Goal: Answer question/provide support

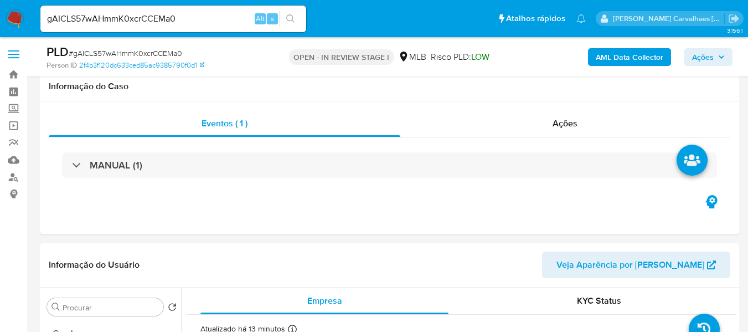
select select "10"
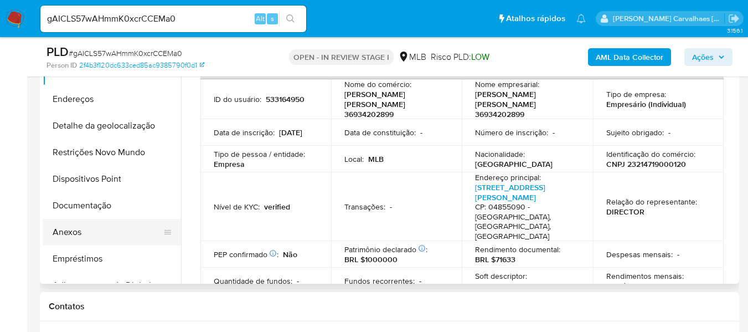
scroll to position [287, 0]
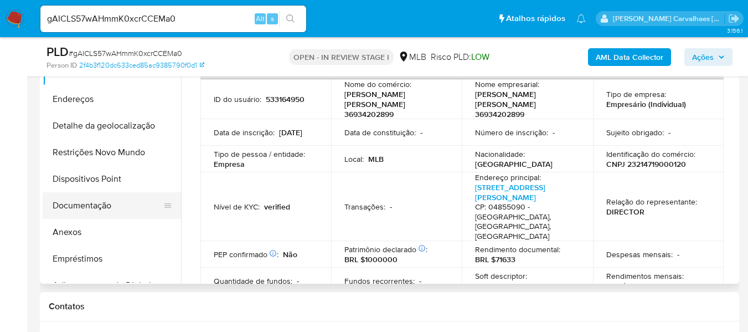
click at [104, 208] on button "Documentação" at bounding box center [108, 205] width 130 height 27
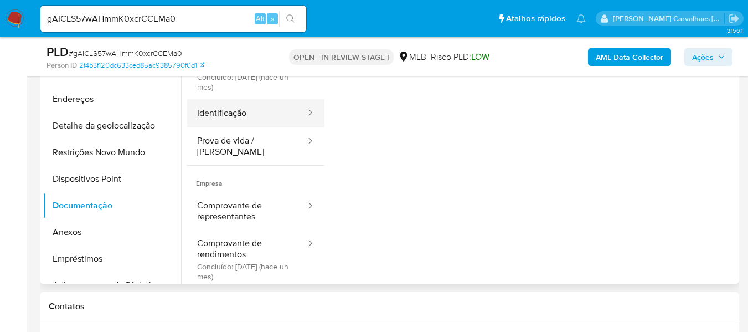
click at [251, 122] on button "Identificação" at bounding box center [247, 113] width 120 height 28
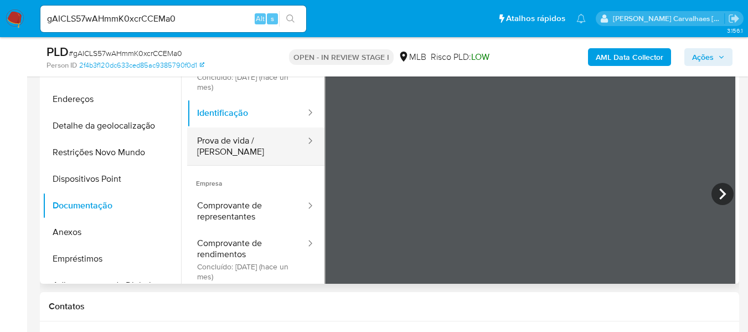
click at [244, 139] on button "Prova de vida / Selfie" at bounding box center [247, 146] width 120 height 38
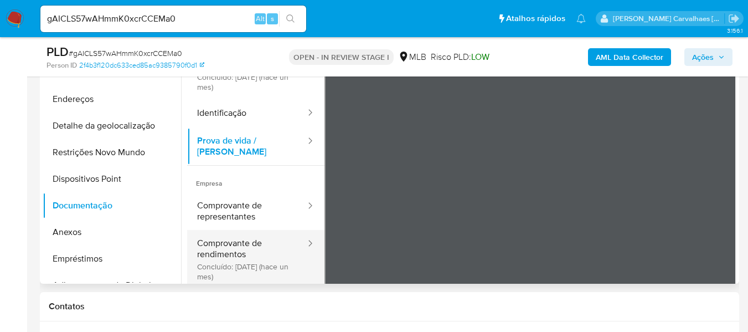
click at [234, 245] on button "Comprovante de rendimentos Concluído: 22/07/2025 (hace un mes)" at bounding box center [247, 259] width 120 height 59
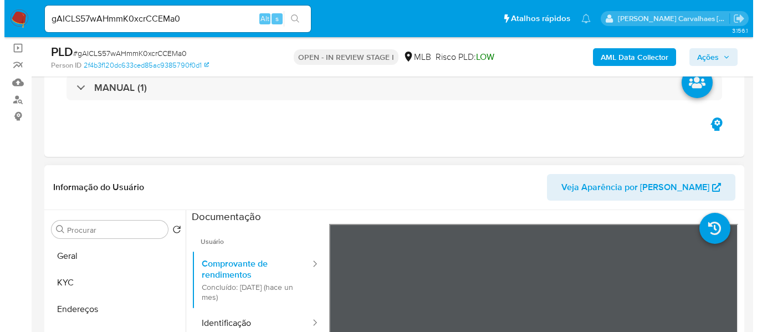
scroll to position [66, 0]
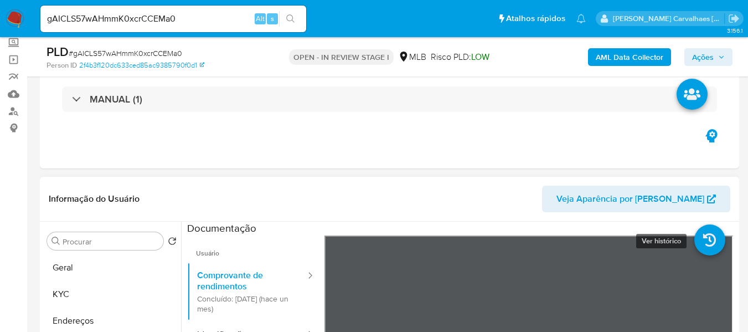
click at [695, 251] on icon at bounding box center [710, 239] width 31 height 31
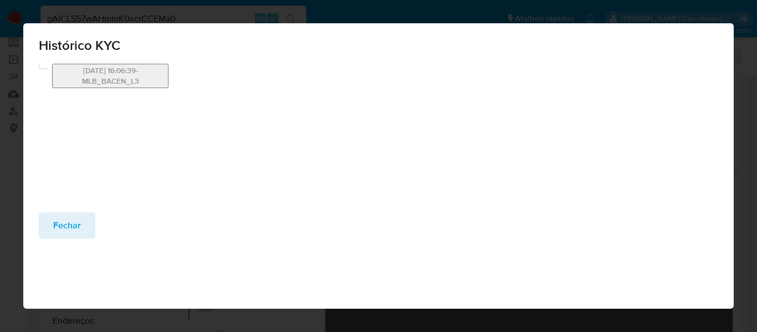
click at [147, 73] on button "22/07/2025 16:06:39-MLB_BACEN_L3" at bounding box center [110, 76] width 116 height 24
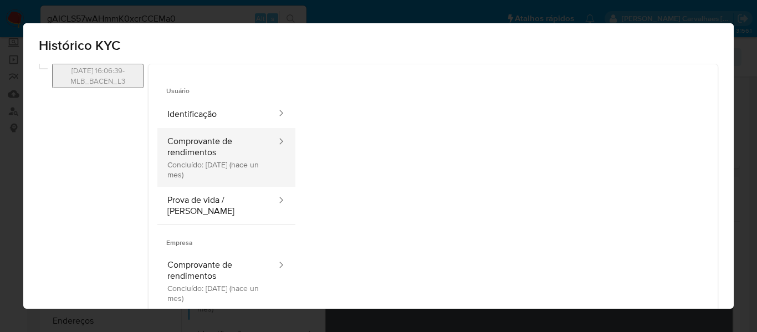
click at [266, 151] on button "Comprovante de rendimentos Concluído: 22/07/2025 (hace un mes)" at bounding box center [217, 157] width 120 height 59
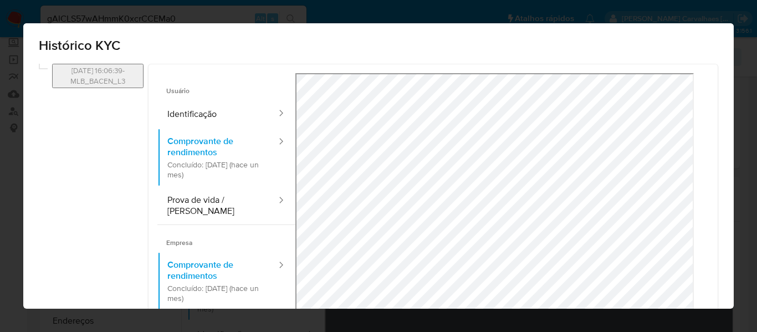
click at [442, 64] on div "Usuário Identificação Comprovante de rendimentos Concluído: 22/07/2025 (hace un…" at bounding box center [432, 228] width 569 height 328
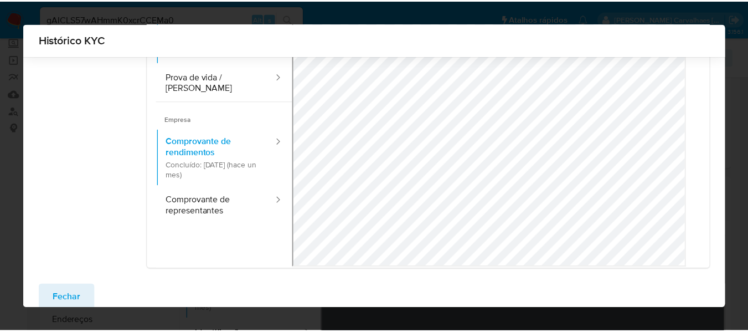
scroll to position [134, 0]
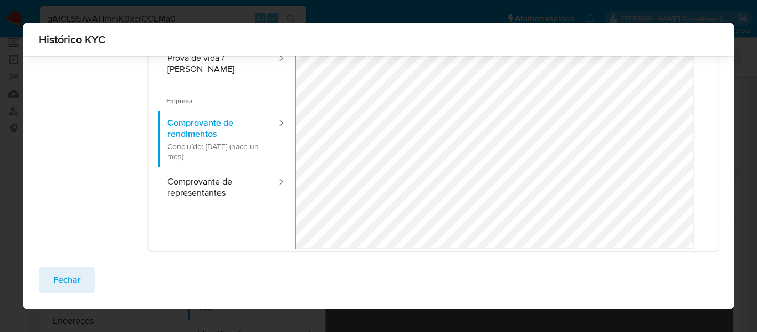
click at [59, 275] on span "Fechar" at bounding box center [67, 280] width 28 height 24
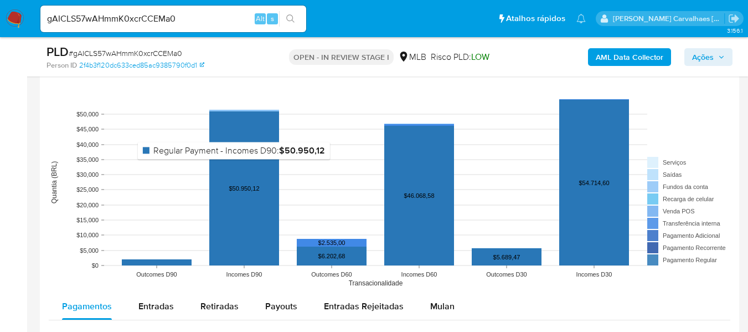
scroll to position [1118, 0]
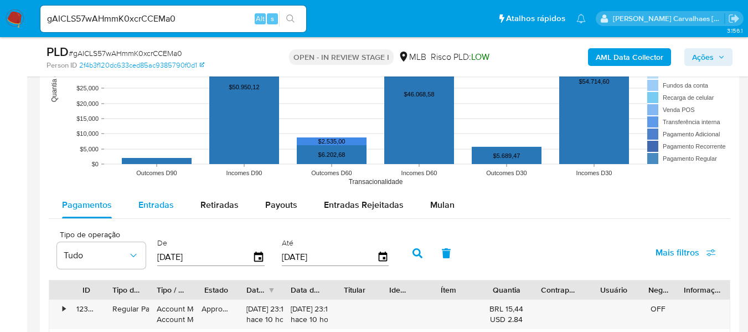
click at [170, 209] on span "Entradas" at bounding box center [155, 204] width 35 height 13
select select "10"
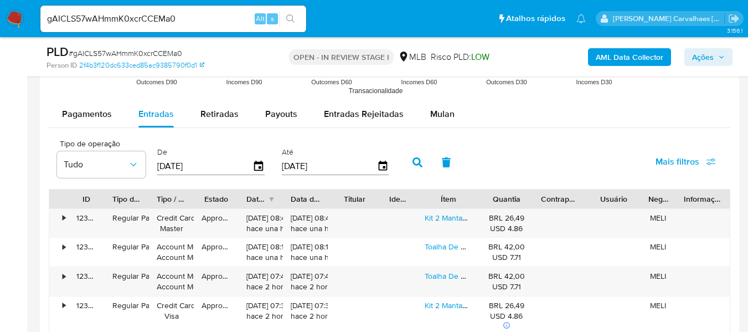
scroll to position [1229, 0]
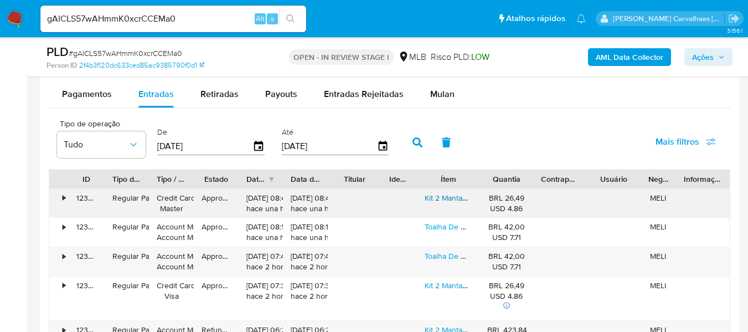
click at [441, 197] on link "Kit 2 Mantas Soft Cobertor Pet Cachorro Gato Mantas Mantinha Cor Kit 2 - Fêmea" at bounding box center [563, 197] width 276 height 11
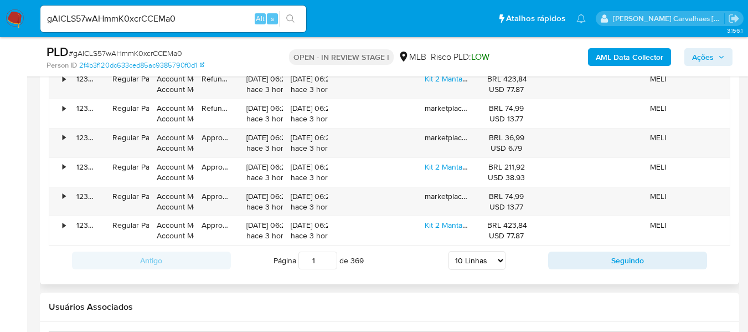
scroll to position [1506, 0]
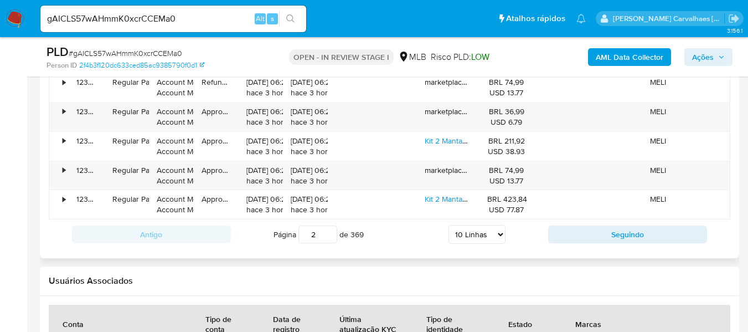
click at [327, 231] on input "2" at bounding box center [318, 234] width 39 height 18
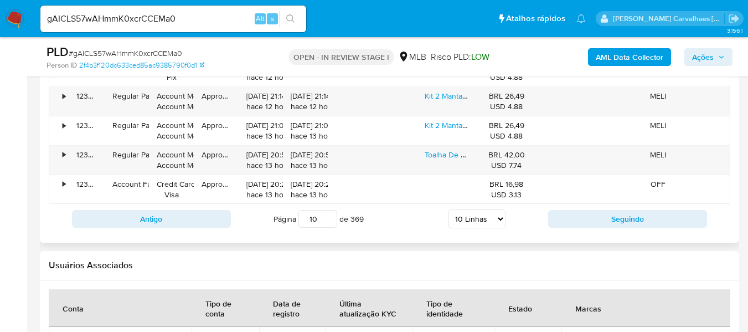
click at [328, 217] on input "10" at bounding box center [318, 219] width 39 height 18
type input "10"
click at [441, 156] on link "Toalha De Mesa Plastico 3,50 X1,40 Extra Grosso 0,30mm Cor Transparente Liso" at bounding box center [580, 154] width 310 height 11
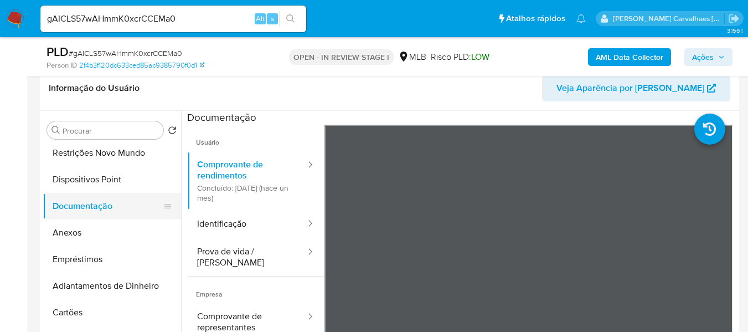
scroll to position [111, 0]
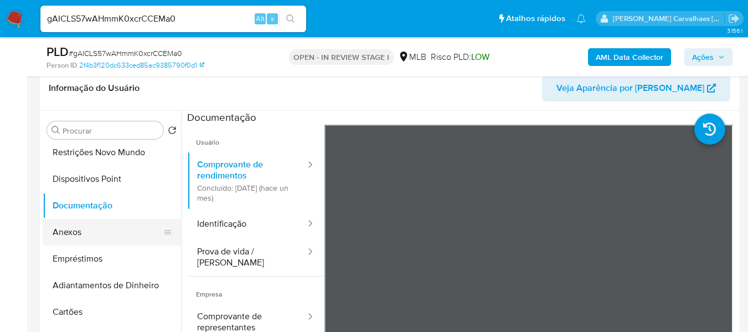
click at [93, 234] on button "Anexos" at bounding box center [108, 232] width 130 height 27
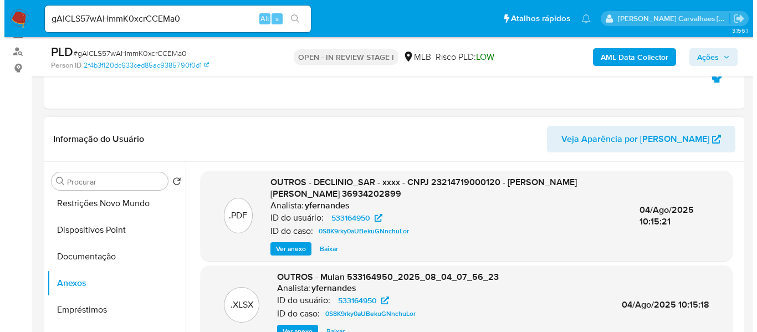
scroll to position [121, 0]
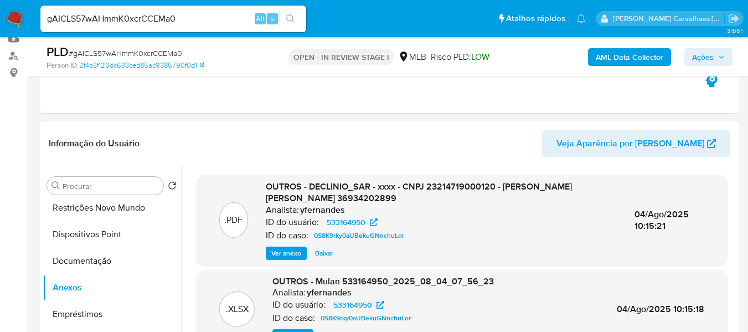
click at [286, 253] on span "Ver anexo" at bounding box center [286, 253] width 30 height 11
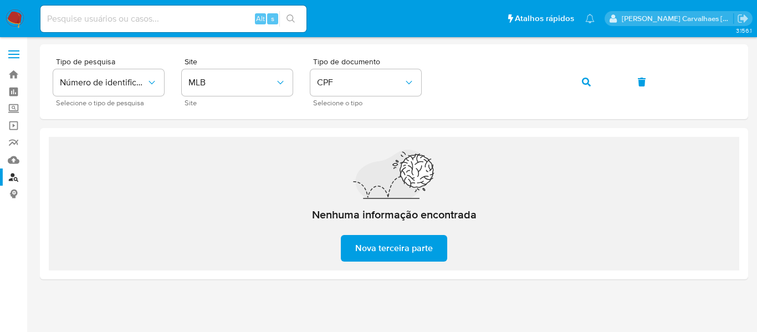
click at [137, 20] on input at bounding box center [173, 19] width 266 height 14
paste input "gAICLS57wAHmmK0xcrCCEMa0"
type input "gAICLS57wAHmmK0xcrCCEMa0"
click at [290, 23] on button "search-icon" at bounding box center [290, 19] width 23 height 16
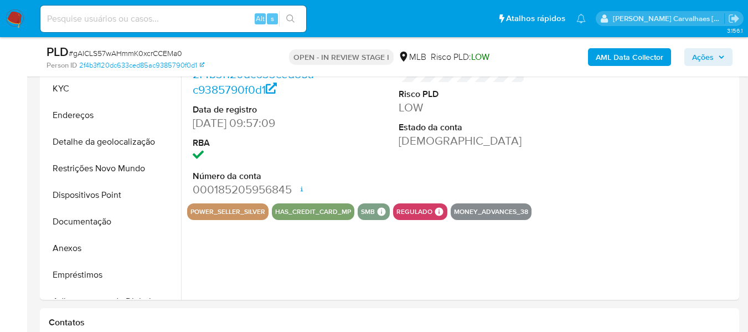
select select "10"
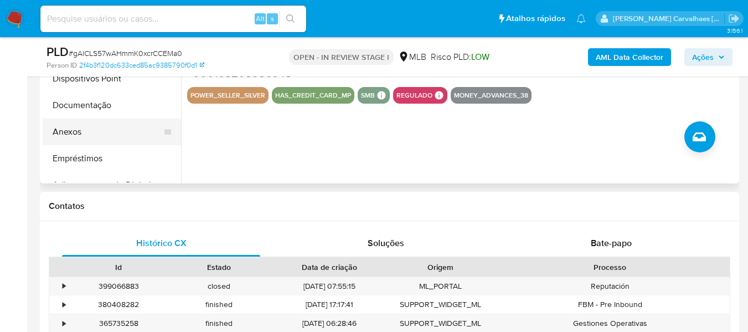
click at [61, 131] on button "Anexos" at bounding box center [108, 132] width 130 height 27
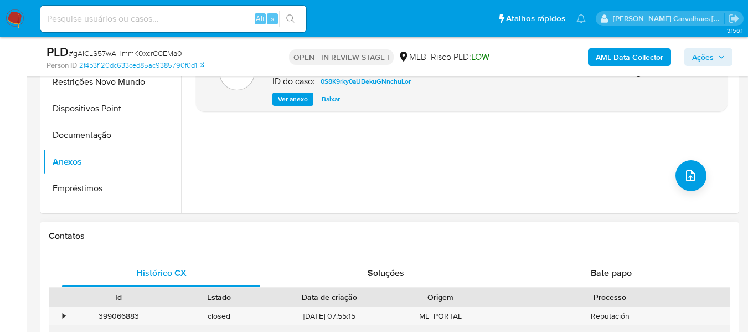
scroll to position [332, 0]
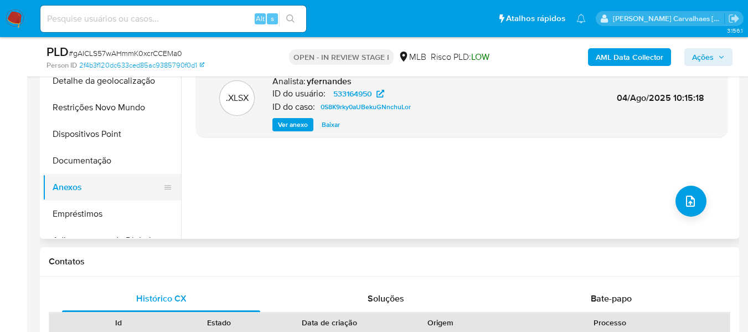
click at [107, 192] on button "Anexos" at bounding box center [108, 187] width 130 height 27
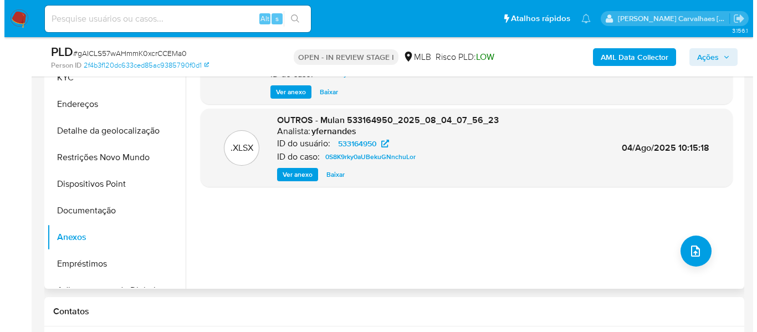
scroll to position [222, 0]
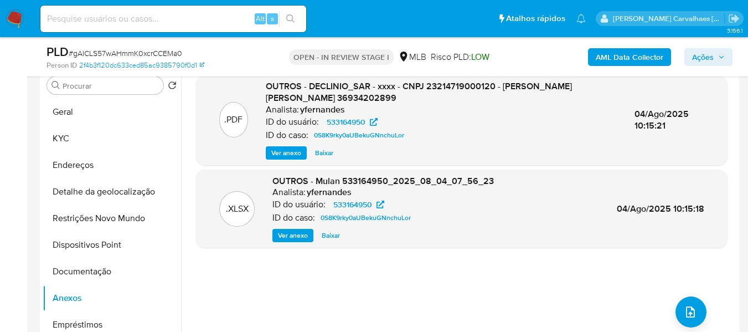
click at [280, 154] on span "Ver anexo" at bounding box center [286, 152] width 30 height 11
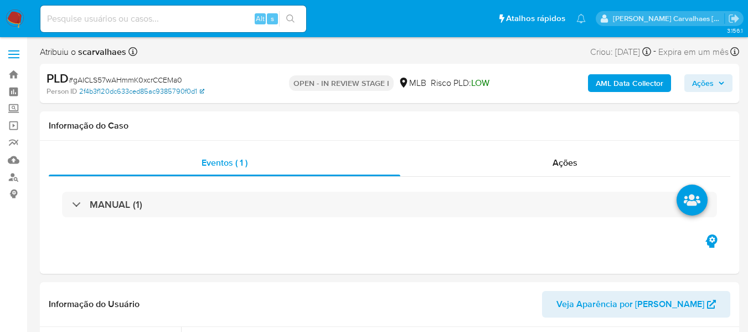
select select "10"
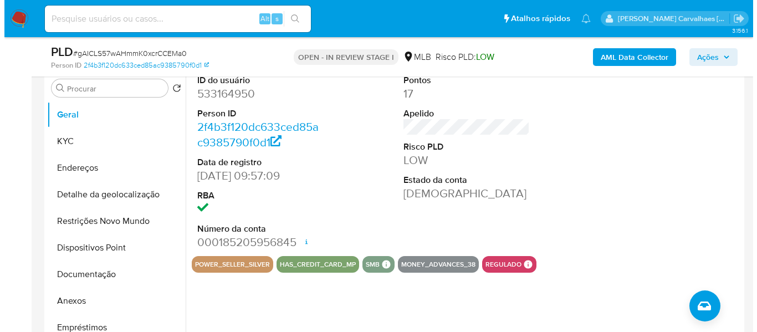
scroll to position [222, 0]
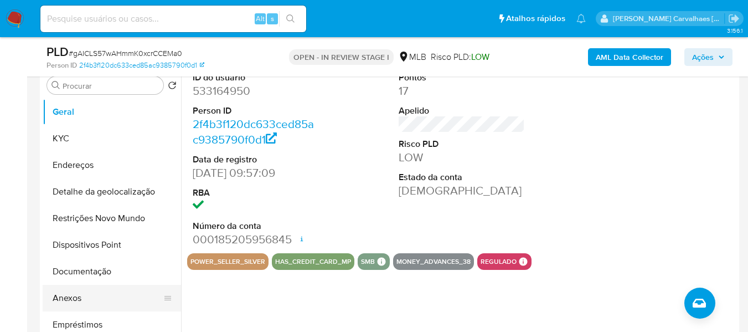
click at [73, 295] on button "Anexos" at bounding box center [108, 298] width 130 height 27
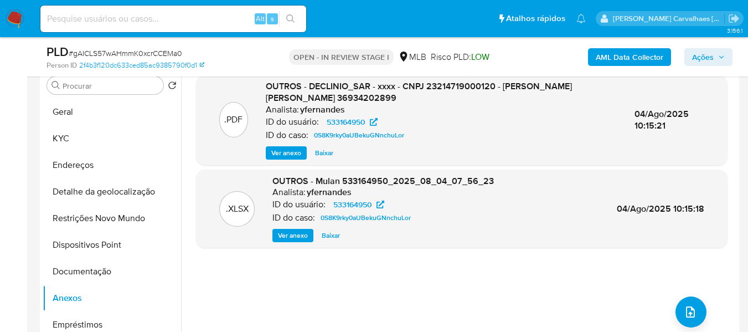
click at [287, 151] on span "Ver anexo" at bounding box center [286, 152] width 30 height 11
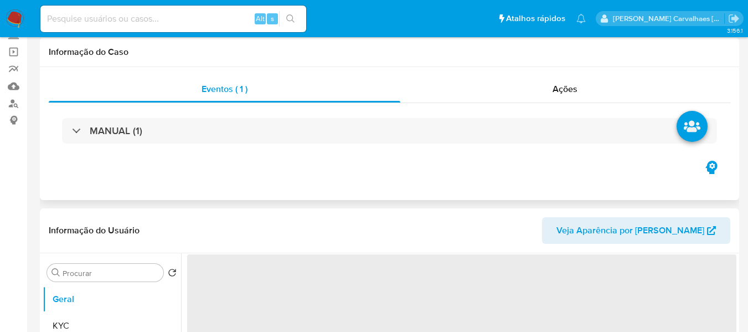
scroll to position [166, 0]
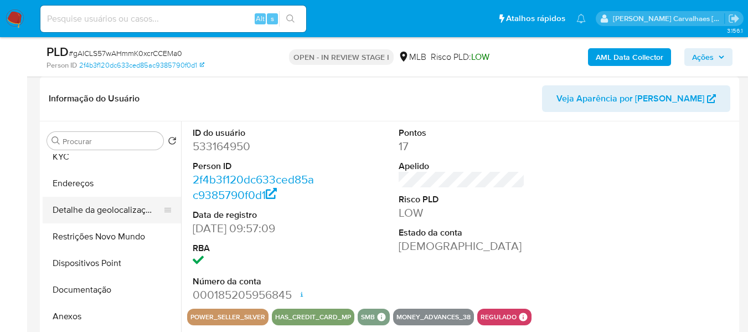
select select "10"
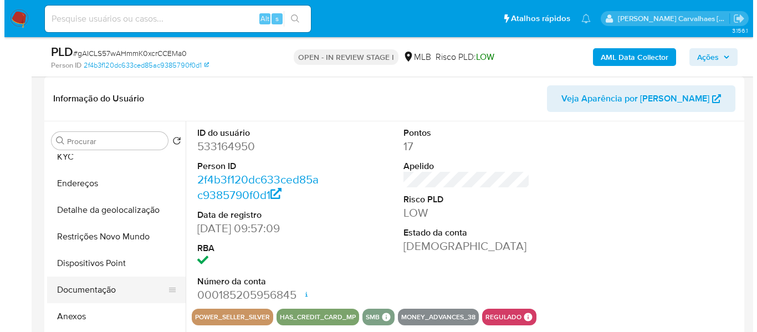
scroll to position [55, 0]
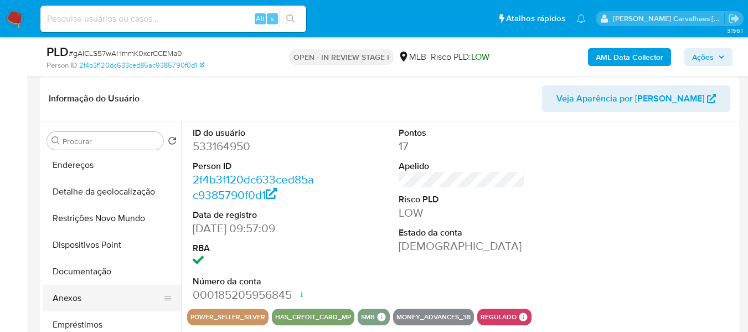
click at [88, 296] on button "Anexos" at bounding box center [108, 298] width 130 height 27
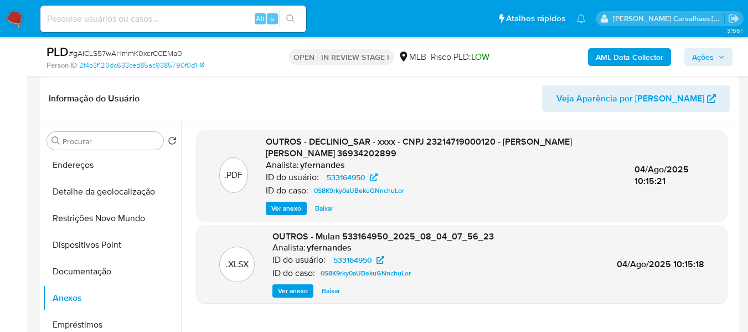
click at [296, 290] on span "Ver anexo" at bounding box center [293, 290] width 30 height 11
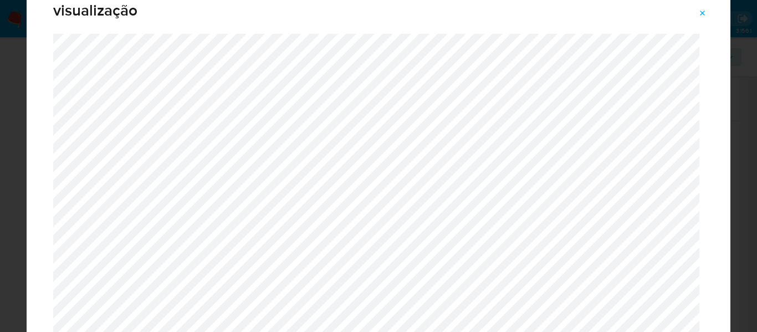
scroll to position [0, 0]
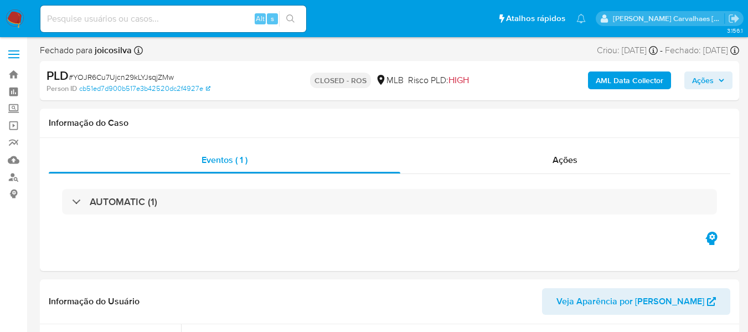
select select "10"
paste input "gAICLS57wAHmmK0xcrCCEMa0"
type input "gAICLS57wAHmmK0xcrCCEMa0"
click at [291, 17] on icon "search-icon" at bounding box center [290, 18] width 9 height 9
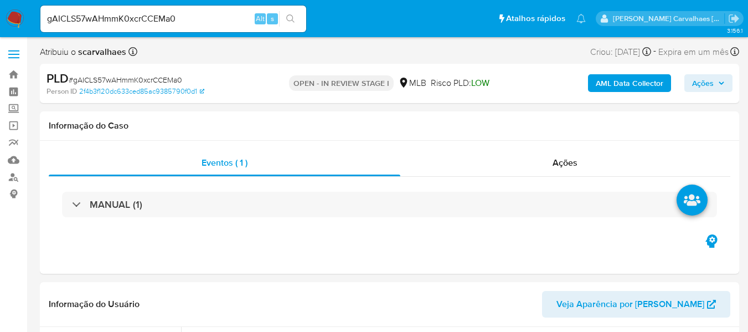
select select "10"
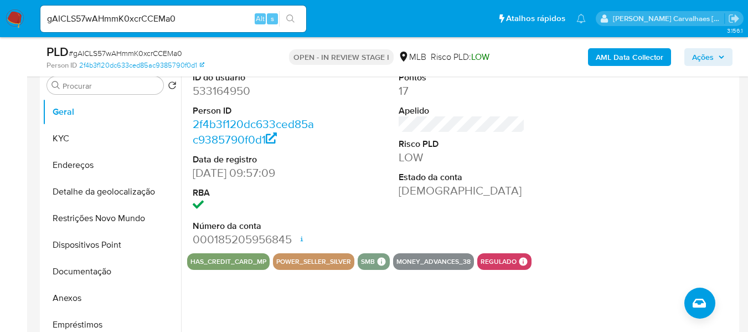
scroll to position [277, 0]
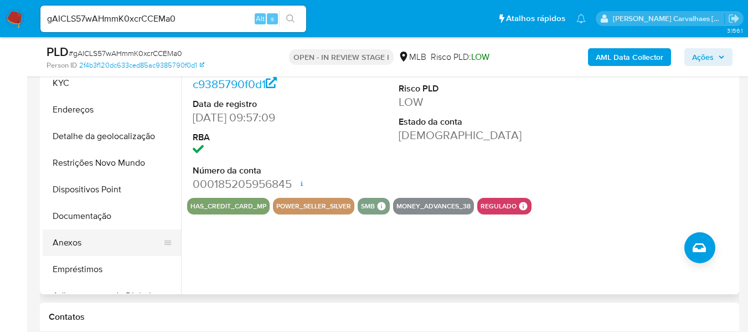
click at [71, 245] on button "Anexos" at bounding box center [108, 242] width 130 height 27
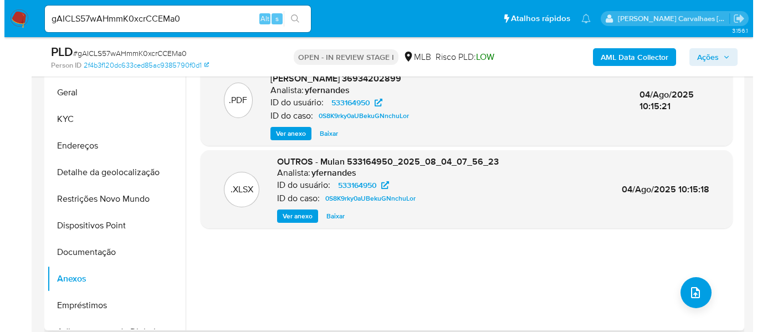
scroll to position [222, 0]
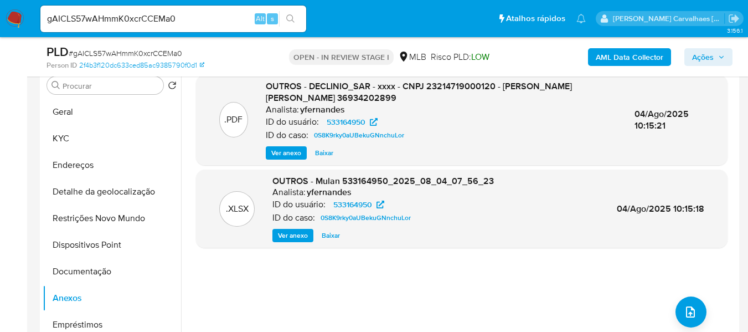
click at [286, 153] on span "Ver anexo" at bounding box center [286, 152] width 30 height 11
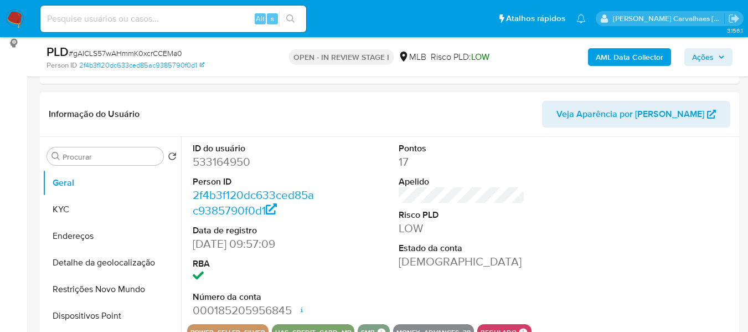
scroll to position [166, 0]
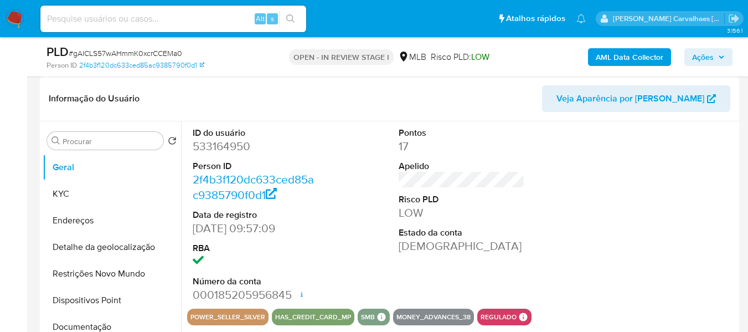
select select "10"
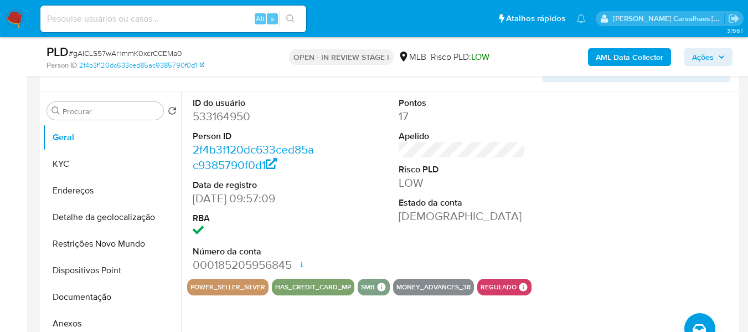
scroll to position [277, 0]
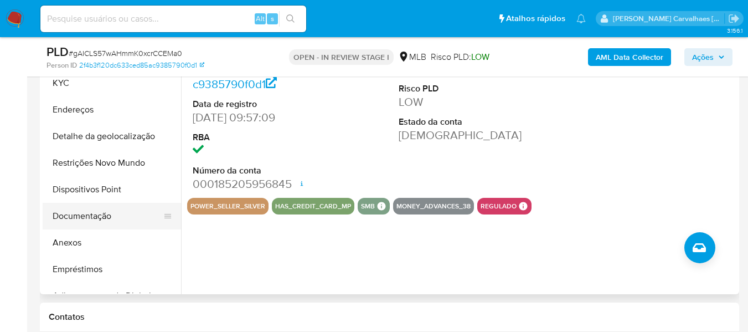
click at [92, 215] on button "Documentação" at bounding box center [108, 216] width 130 height 27
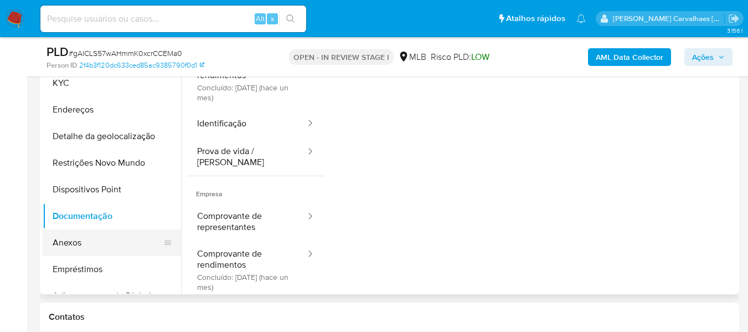
click at [79, 246] on button "Anexos" at bounding box center [108, 242] width 130 height 27
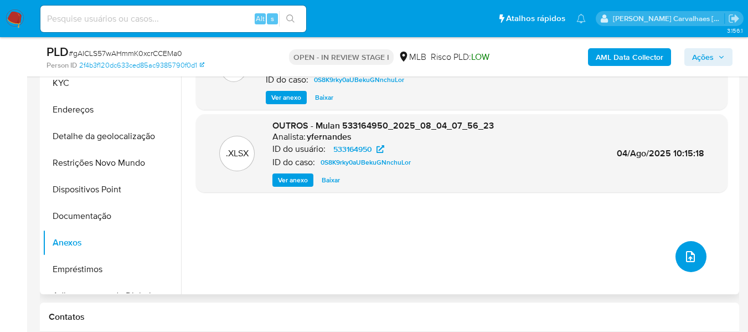
click at [692, 264] on button "upload-file" at bounding box center [691, 256] width 31 height 31
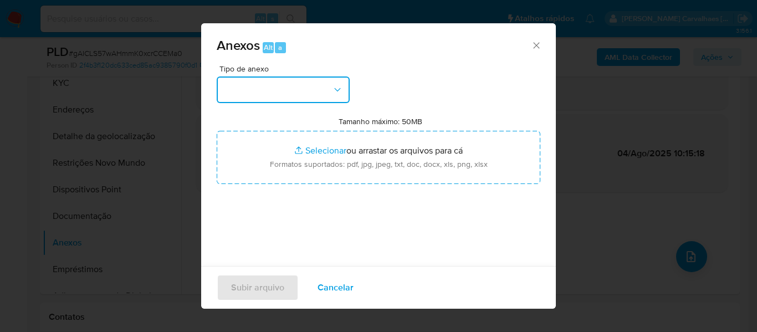
click at [328, 93] on button "button" at bounding box center [283, 89] width 133 height 27
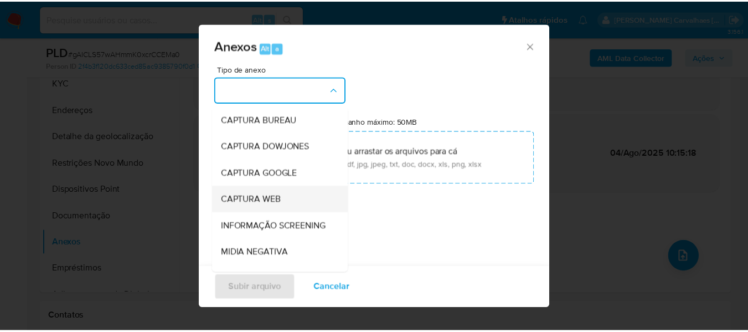
scroll to position [166, 0]
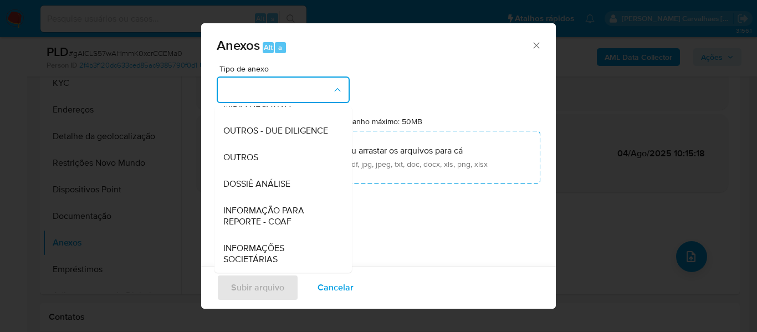
click at [287, 162] on div "OUTROS" at bounding box center [279, 157] width 113 height 27
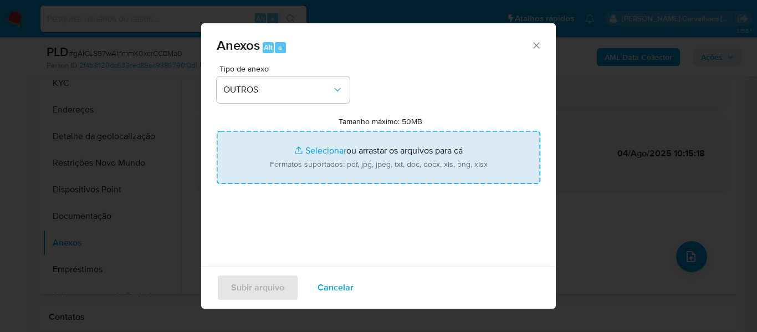
click at [324, 151] on input "Tamanho máximo: 50MB Selecionar arquivos" at bounding box center [378, 157] width 323 height 53
type input "C:\fakepath\Declinio -xxxx- CNPJ 23214719000120 - MAXWEL DA COSTA SILVA 3693420…"
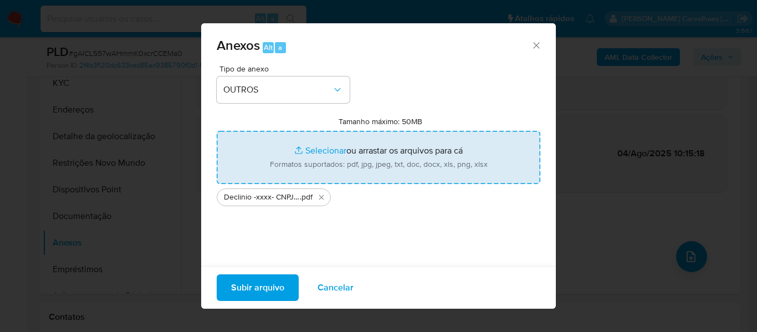
click at [316, 151] on input "Tamanho máximo: 50MB Selecionar arquivos" at bounding box center [378, 157] width 323 height 53
type input "C:\fakepath\Mulan MAXWEL DA COSTA 533164950_2025_08_28_06_40_00 - Resumen TX.pdf"
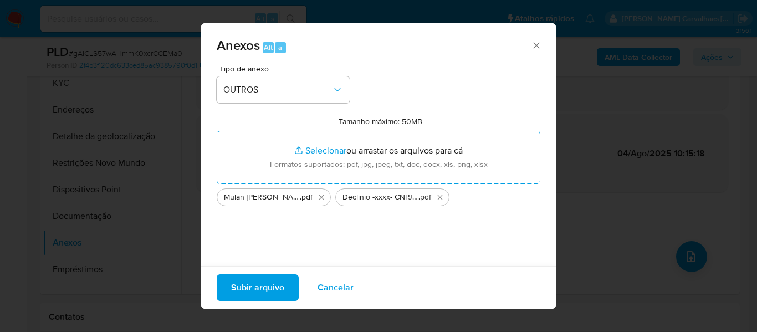
click at [241, 290] on span "Subir arquivo" at bounding box center [257, 287] width 53 height 24
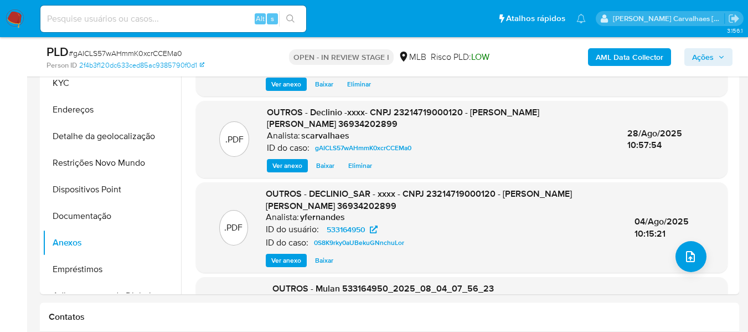
click at [715, 55] on span "Ações" at bounding box center [708, 57] width 33 height 16
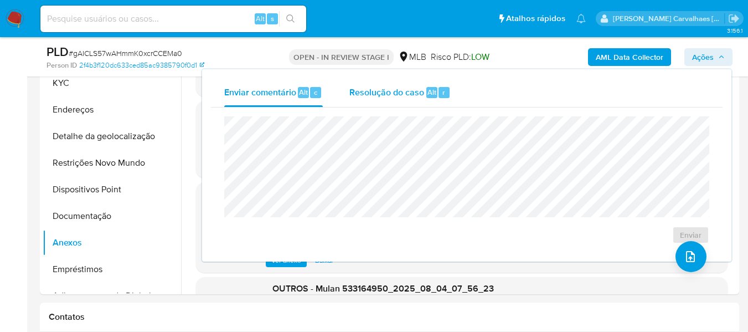
click at [367, 94] on span "Resolução do caso" at bounding box center [387, 91] width 75 height 13
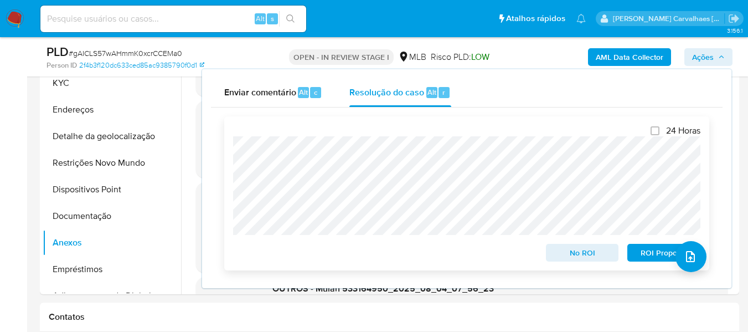
click at [576, 251] on span "No ROI" at bounding box center [583, 253] width 58 height 16
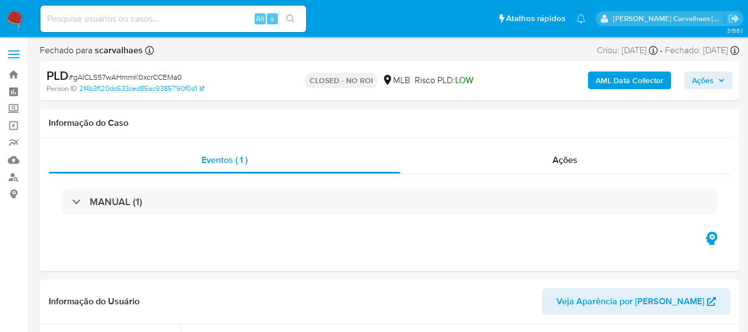
select select "10"
paste input "e992wgcEqvW8v5v3xjeNDBML"
type input "e992wgcEqvW8v5v3xjeNDBML"
click at [293, 20] on icon "search-icon" at bounding box center [290, 18] width 8 height 8
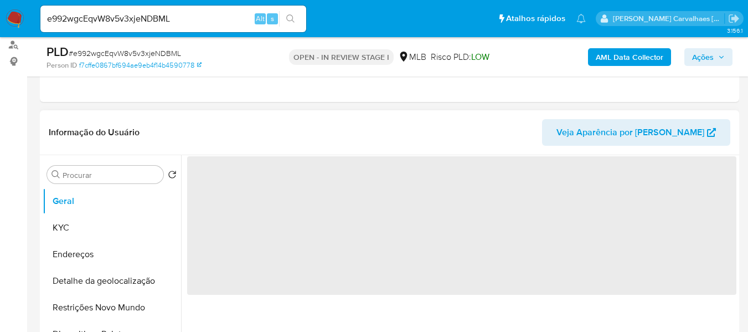
scroll to position [166, 0]
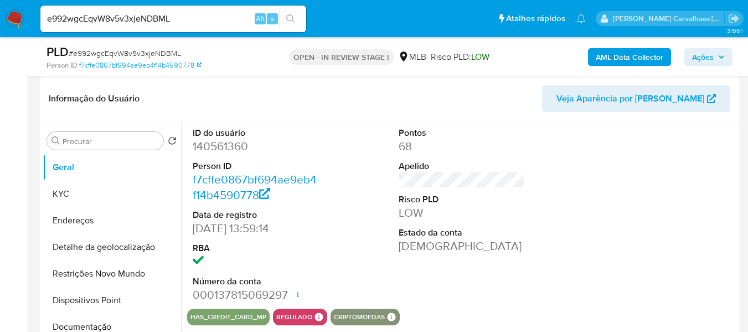
select select "10"
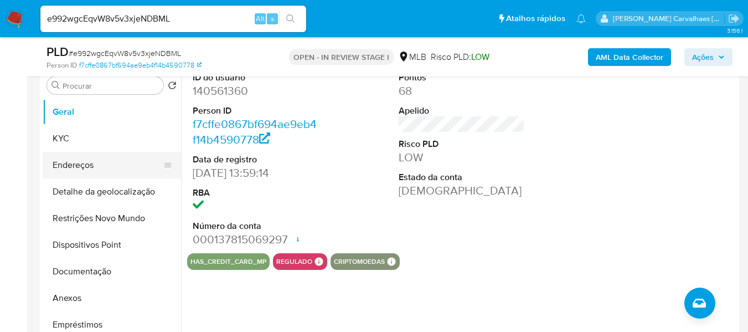
click at [90, 173] on button "Endereços" at bounding box center [108, 165] width 130 height 27
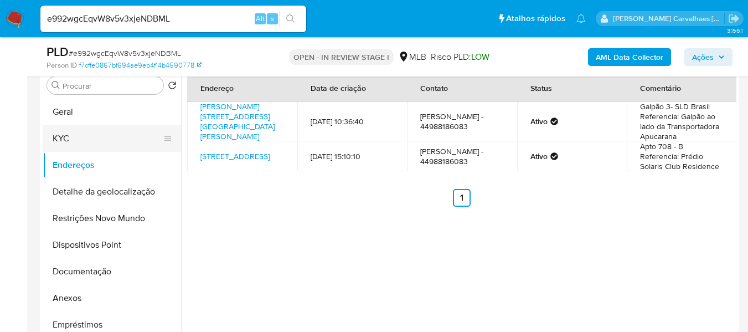
click at [91, 141] on button "KYC" at bounding box center [108, 138] width 130 height 27
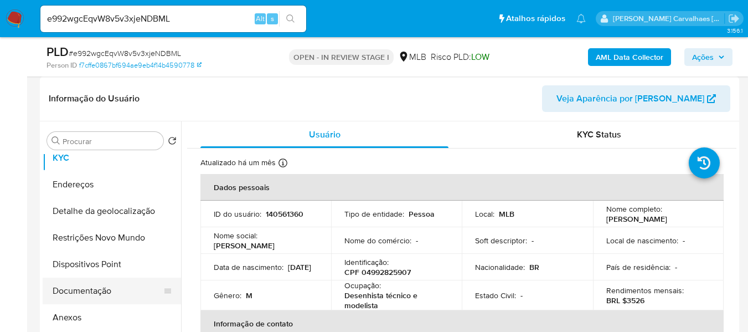
scroll to position [55, 0]
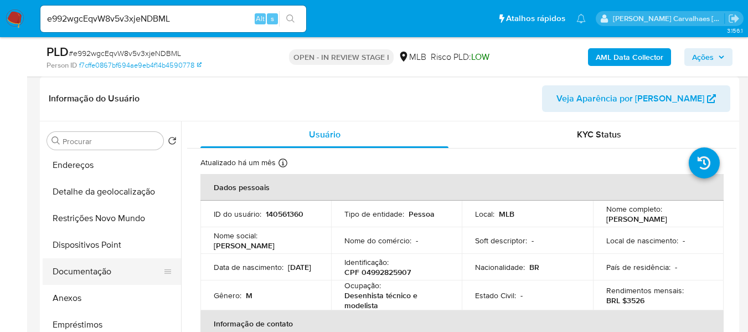
click at [107, 272] on button "Documentação" at bounding box center [108, 271] width 130 height 27
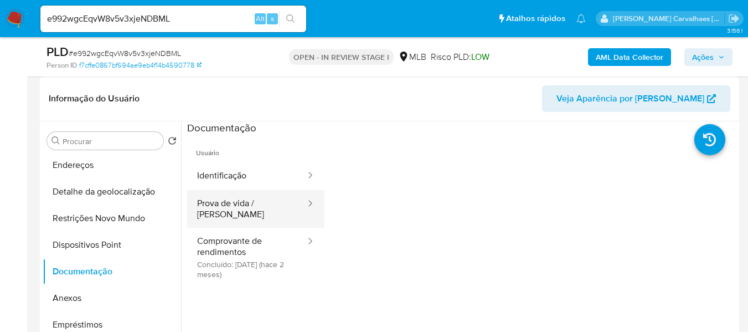
click at [221, 197] on button "Prova de vida / [PERSON_NAME]" at bounding box center [247, 209] width 120 height 38
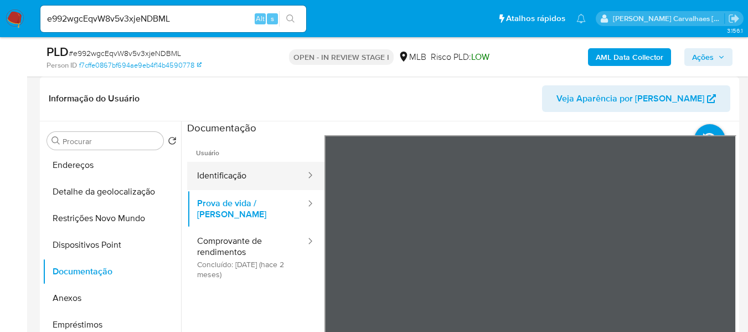
click at [264, 170] on button "Identificação" at bounding box center [247, 176] width 120 height 28
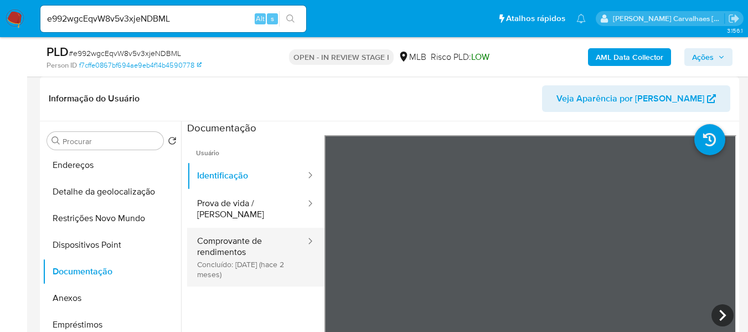
click at [256, 236] on button "Comprovante de rendimentos Concluído: [DATE] (hace 2 meses)" at bounding box center [247, 257] width 120 height 59
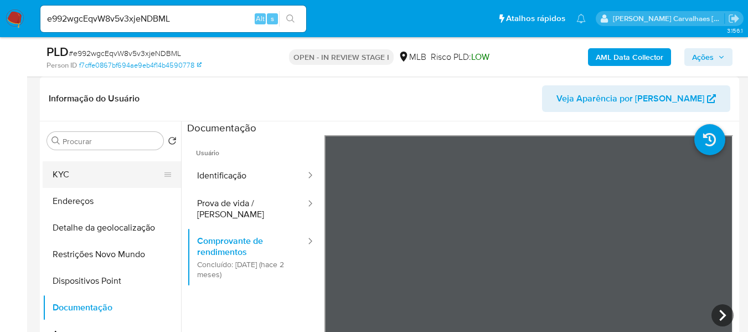
scroll to position [0, 0]
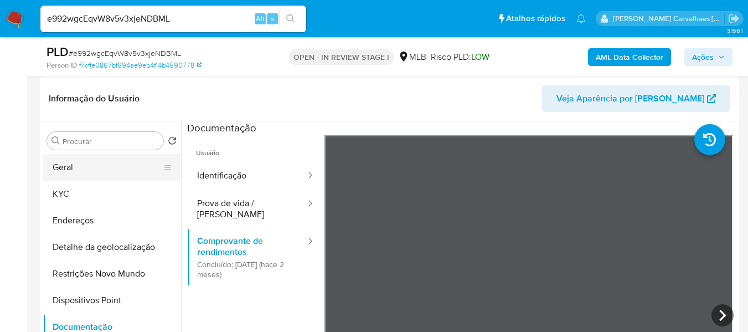
click at [83, 170] on button "Geral" at bounding box center [108, 167] width 130 height 27
